Goal: Task Accomplishment & Management: Manage account settings

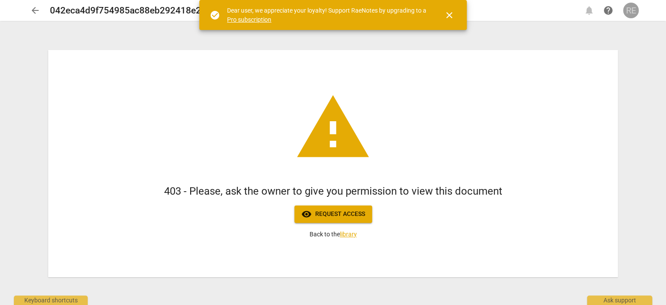
click at [632, 8] on div "RE" at bounding box center [631, 11] width 16 height 16
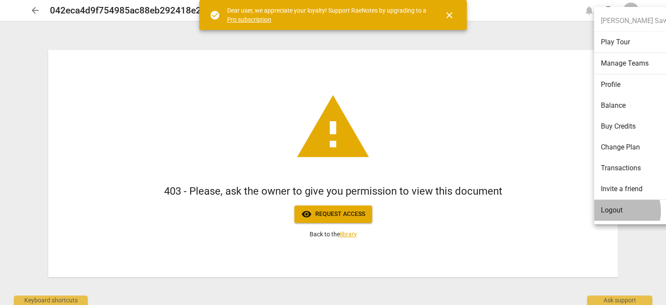
click at [613, 211] on li "Logout" at bounding box center [638, 210] width 89 height 21
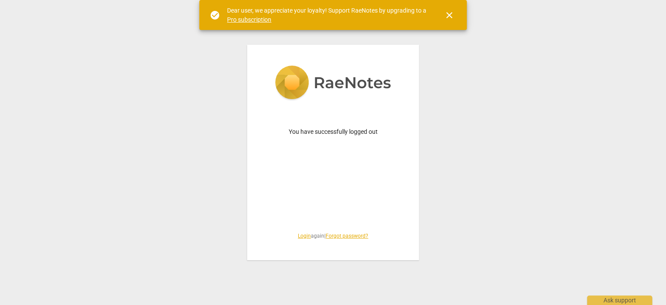
click at [302, 236] on link "Login" at bounding box center [304, 236] width 13 height 6
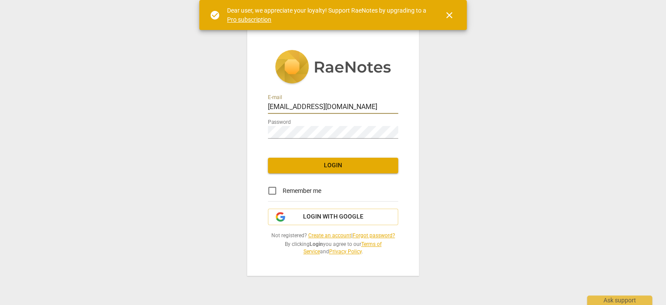
click at [356, 104] on input "[EMAIL_ADDRESS][DOMAIN_NAME]" at bounding box center [333, 107] width 130 height 13
type input "[EMAIL_ADDRESS][DOMAIN_NAME]"
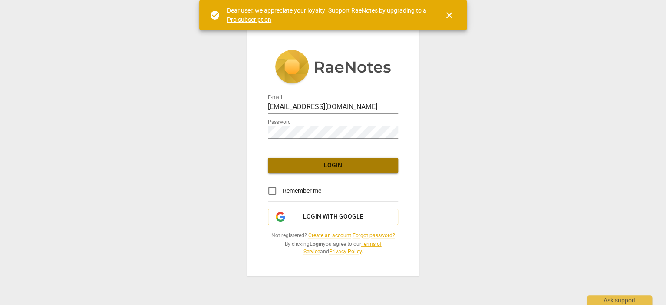
click at [298, 165] on span "Login" at bounding box center [333, 165] width 116 height 9
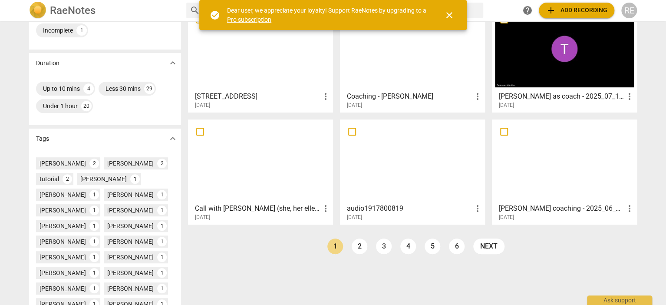
scroll to position [167, 0]
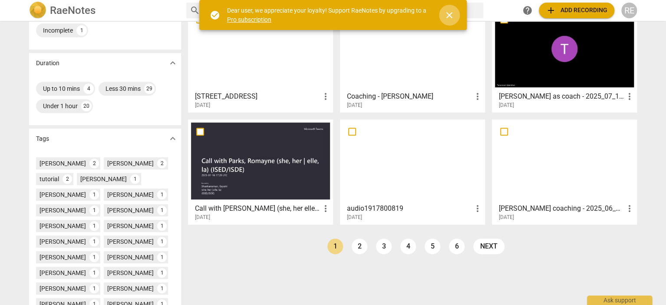
click at [448, 12] on span "close" at bounding box center [449, 15] width 10 height 10
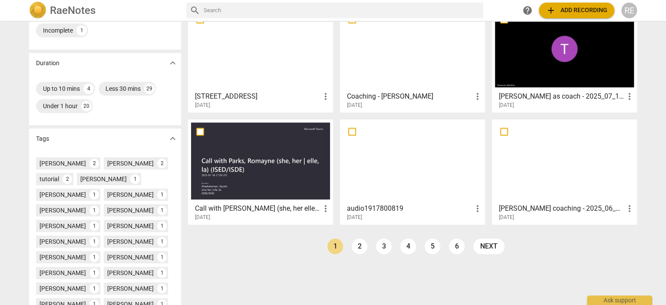
click at [278, 15] on input "text" at bounding box center [342, 10] width 276 height 14
type input "[PERSON_NAME]"
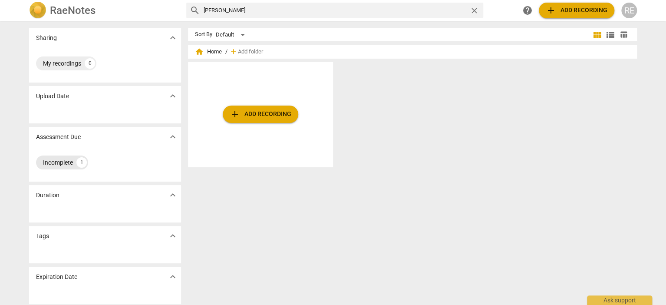
click at [45, 166] on div "Incomplete" at bounding box center [58, 162] width 30 height 9
click at [614, 36] on span "view_list" at bounding box center [610, 35] width 10 height 10
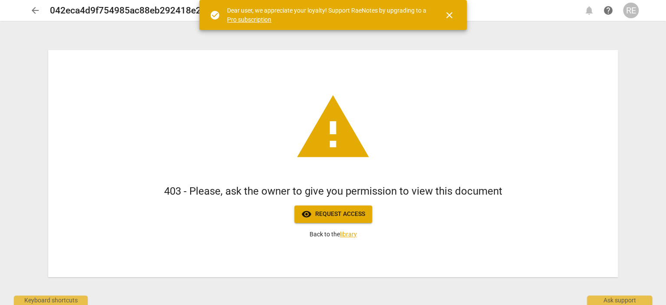
click at [197, 88] on div "warning 403 - Please, ask the owner to give you permission to view this documen…" at bounding box center [333, 163] width 570 height 227
click at [449, 14] on span "close" at bounding box center [449, 15] width 10 height 10
click at [449, 17] on span "close" at bounding box center [449, 15] width 10 height 10
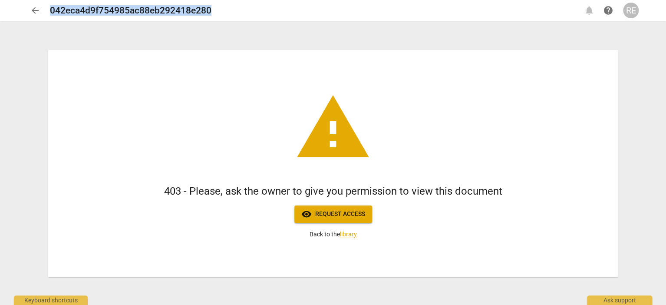
drag, startPoint x: 214, startPoint y: 8, endPoint x: 49, endPoint y: 5, distance: 165.0
click at [49, 5] on div "arrow_back 042eca4d9f754985ac88eb292418e280 notifications help RE" at bounding box center [332, 11] width 611 height 16
copy h2 "042eca4d9f754985ac88eb292418e280"
